Goal: Task Accomplishment & Management: Manage account settings

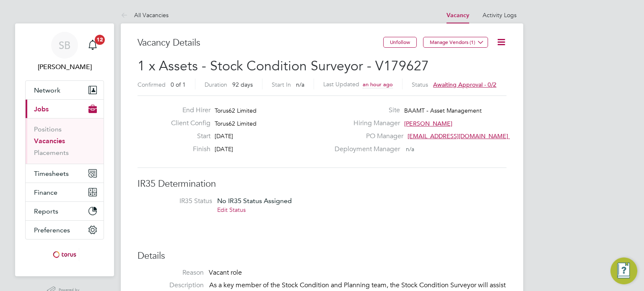
click at [226, 210] on link "Edit Status" at bounding box center [231, 210] width 29 height 8
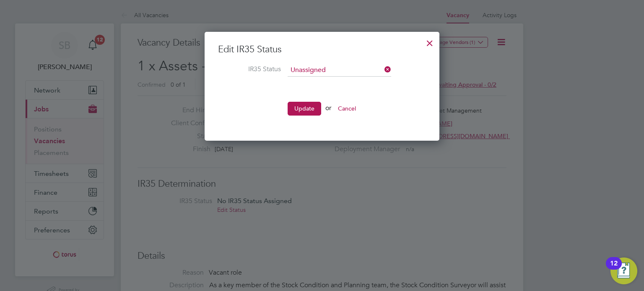
scroll to position [109, 235]
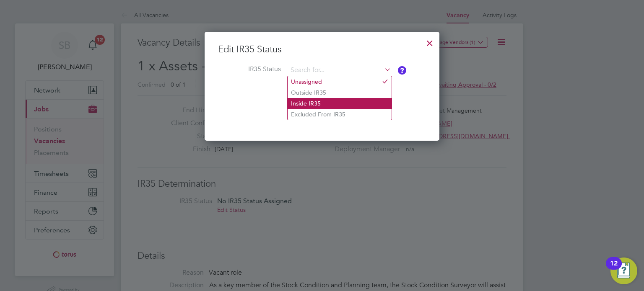
click at [322, 101] on li "Inside IR35" at bounding box center [340, 103] width 104 height 11
type input "Inside IR35"
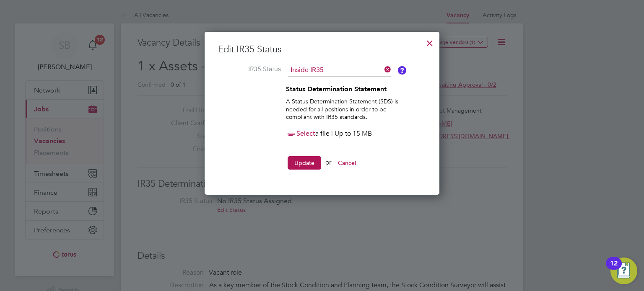
click at [300, 136] on span "Select" at bounding box center [300, 134] width 29 height 8
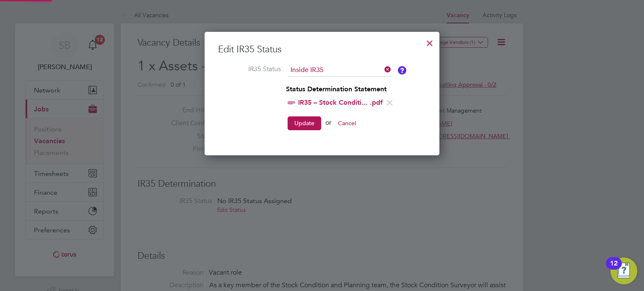
scroll to position [126, 235]
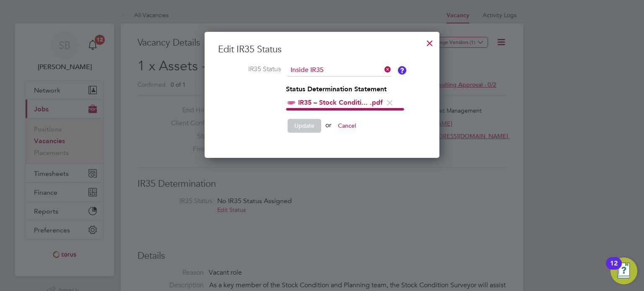
click at [433, 44] on div at bounding box center [429, 41] width 15 height 15
